Goal: Transaction & Acquisition: Purchase product/service

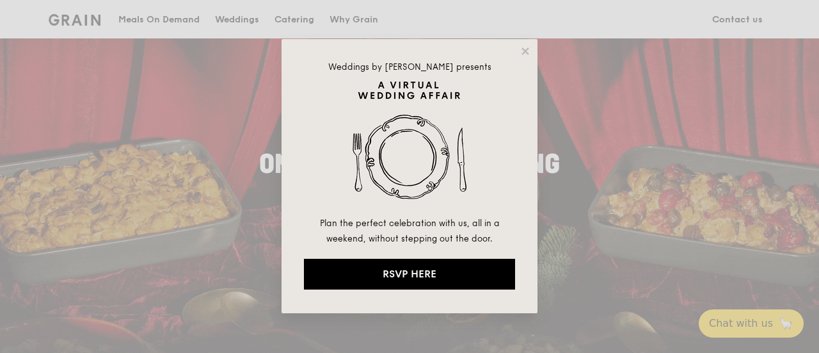
click at [522, 44] on div "Weddings by Grain presents Plan the perfect celebration with us, all in a weeke…" at bounding box center [410, 176] width 256 height 274
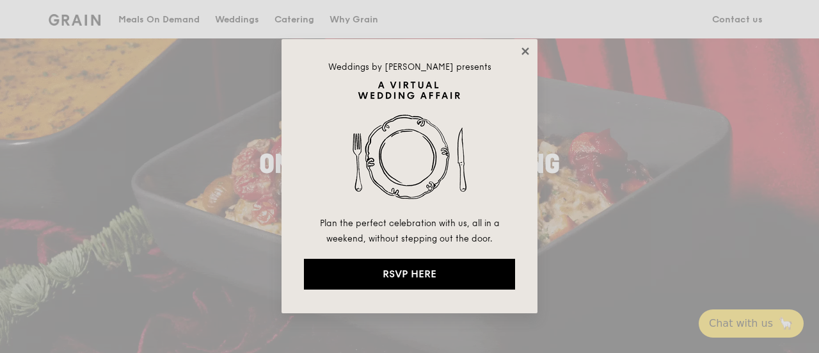
click at [526, 47] on icon at bounding box center [526, 51] width 12 height 12
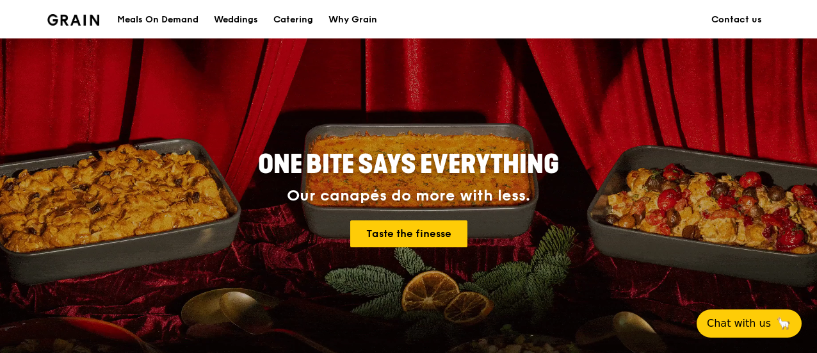
click at [173, 26] on div "Meals On Demand" at bounding box center [157, 20] width 81 height 38
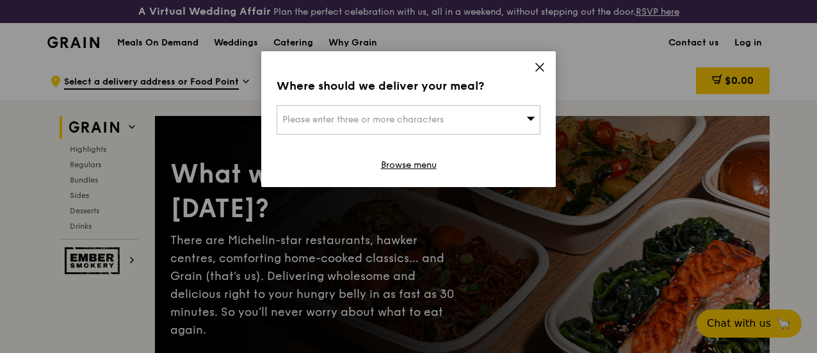
click at [532, 66] on div "Where should we deliver your meal? Please enter three or more characters Browse…" at bounding box center [408, 119] width 294 height 136
click at [538, 66] on icon at bounding box center [540, 67] width 12 height 12
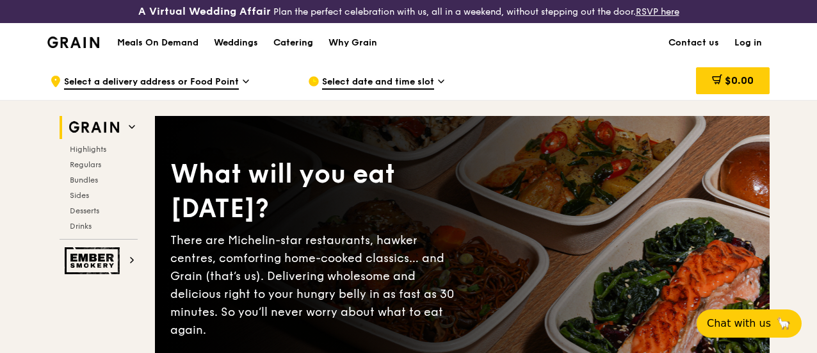
click at [305, 44] on div "Catering" at bounding box center [293, 43] width 40 height 38
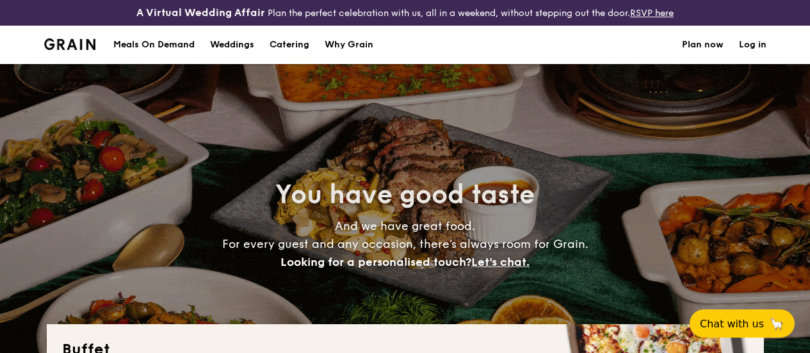
select select
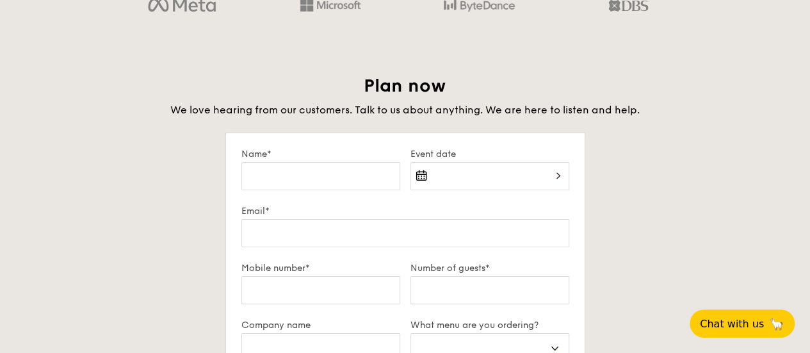
scroll to position [2158, 0]
